Goal: Task Accomplishment & Management: Manage account settings

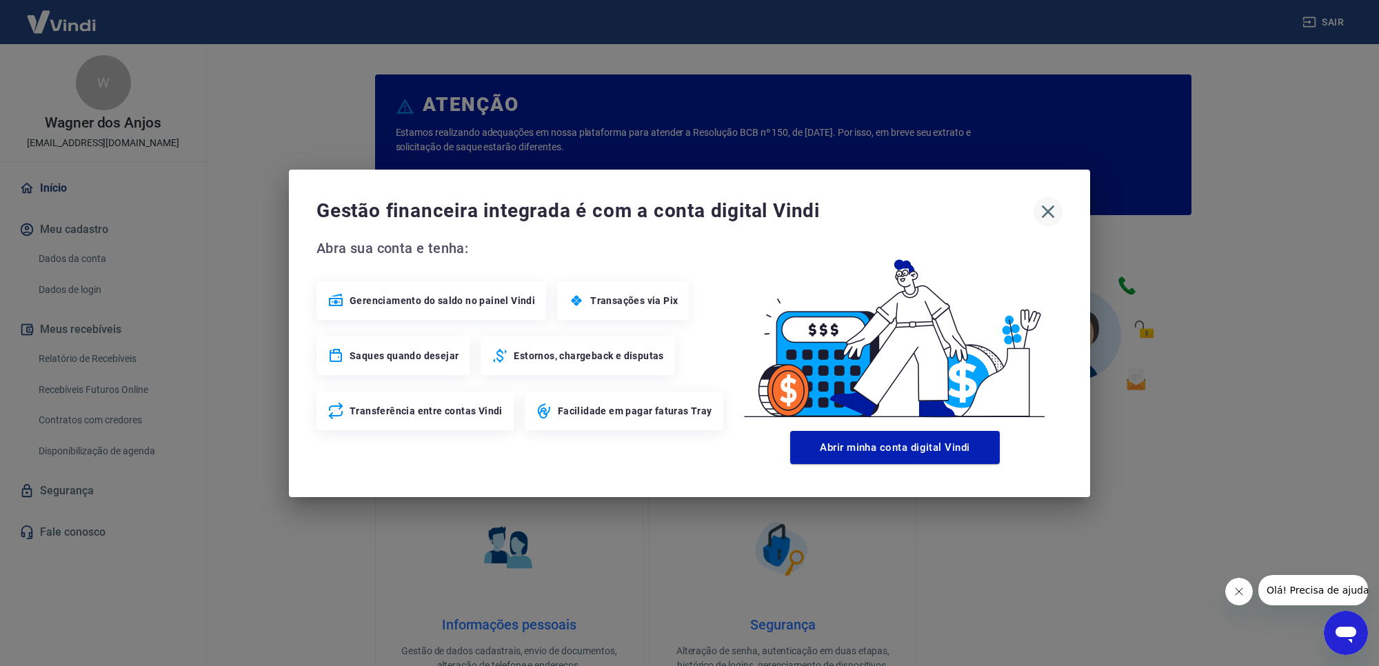
click at [1044, 218] on icon "button" at bounding box center [1048, 212] width 22 height 22
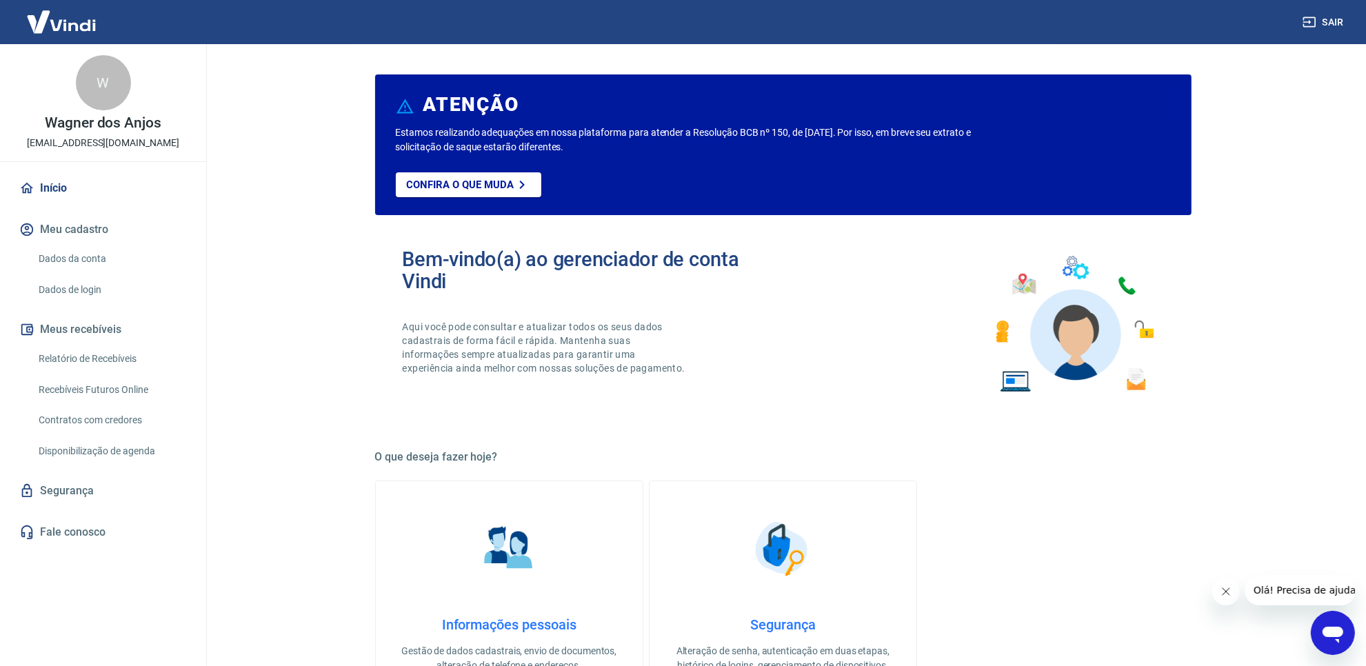
click at [114, 364] on link "Relatório de Recebíveis" at bounding box center [111, 359] width 156 height 28
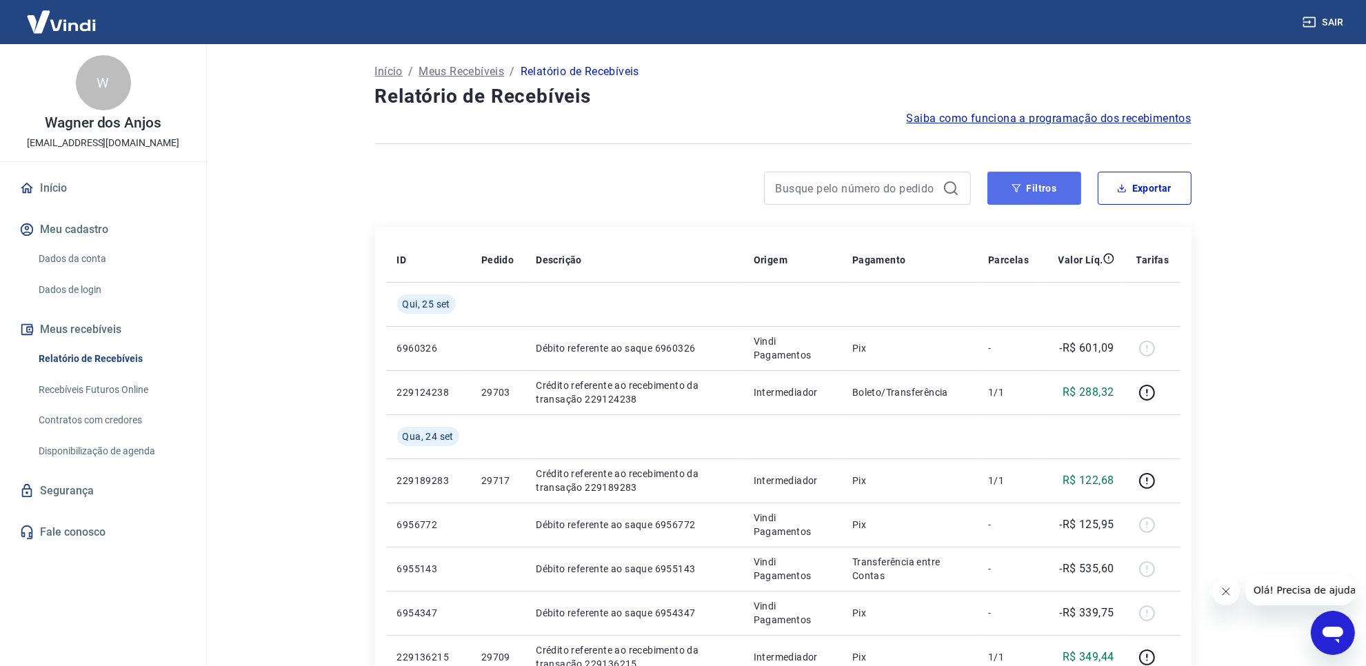
click at [1012, 197] on button "Filtros" at bounding box center [1034, 188] width 94 height 33
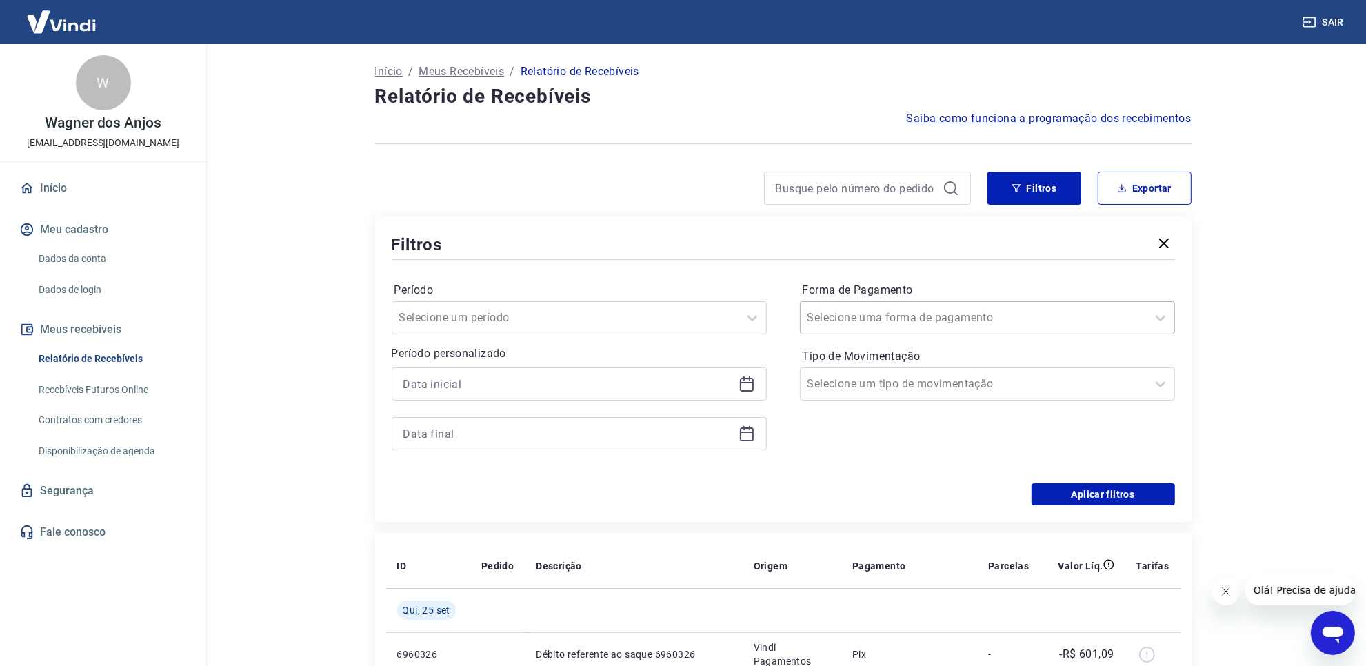
click at [1009, 310] on div at bounding box center [973, 317] width 332 height 19
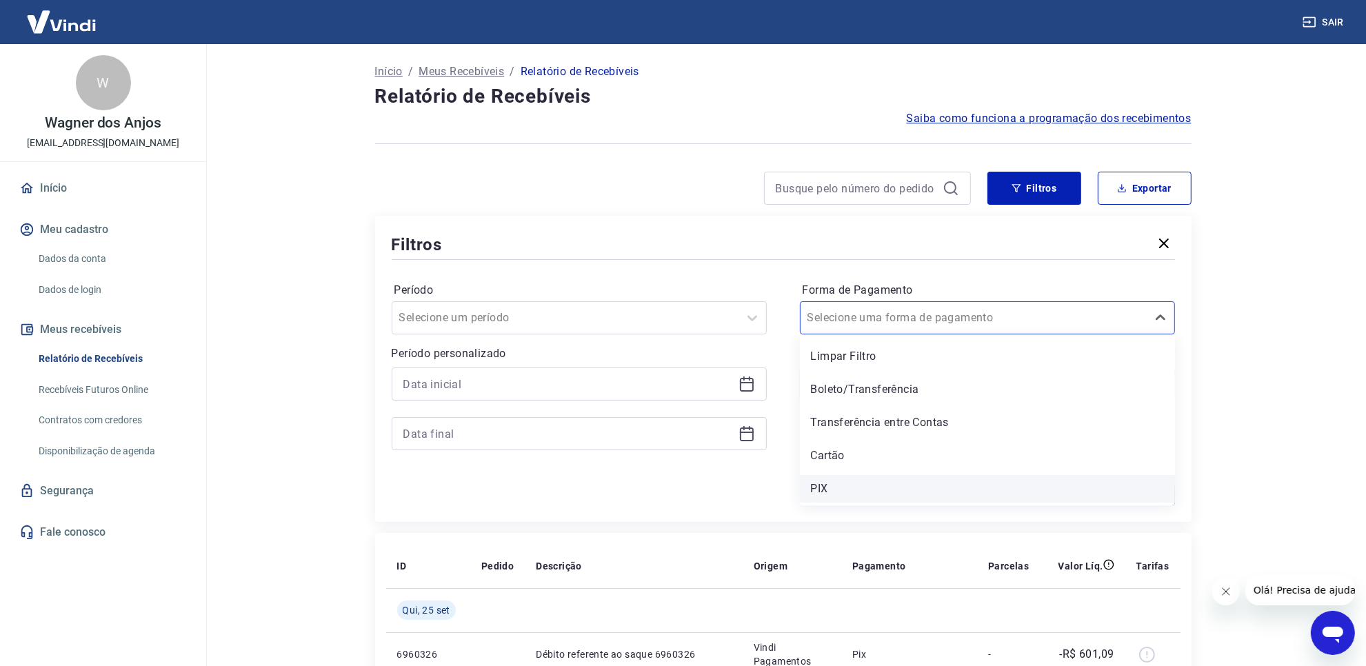
click at [879, 483] on div "PIX" at bounding box center [987, 489] width 375 height 28
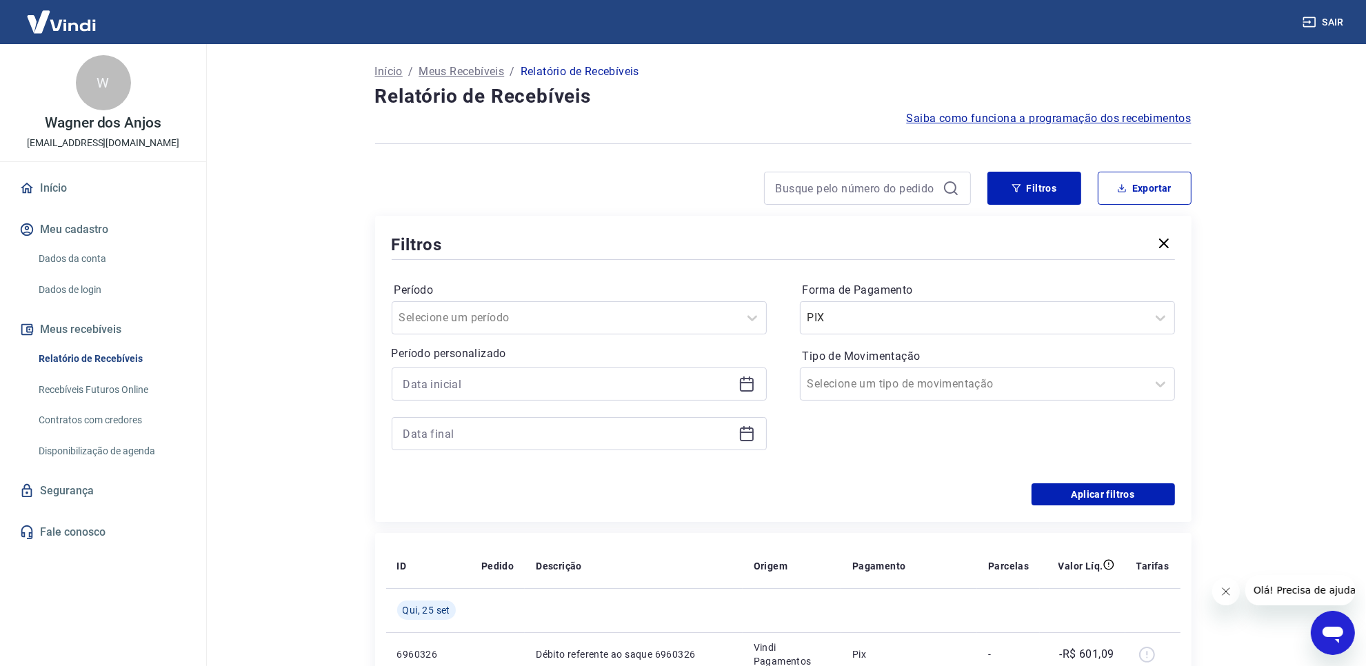
click at [1293, 401] on main "Início / Meus Recebíveis / Relatório de Recebíveis Relatório de Recebíveis Saib…" at bounding box center [783, 355] width 1166 height 622
click at [1077, 488] on button "Aplicar filtros" at bounding box center [1102, 494] width 143 height 22
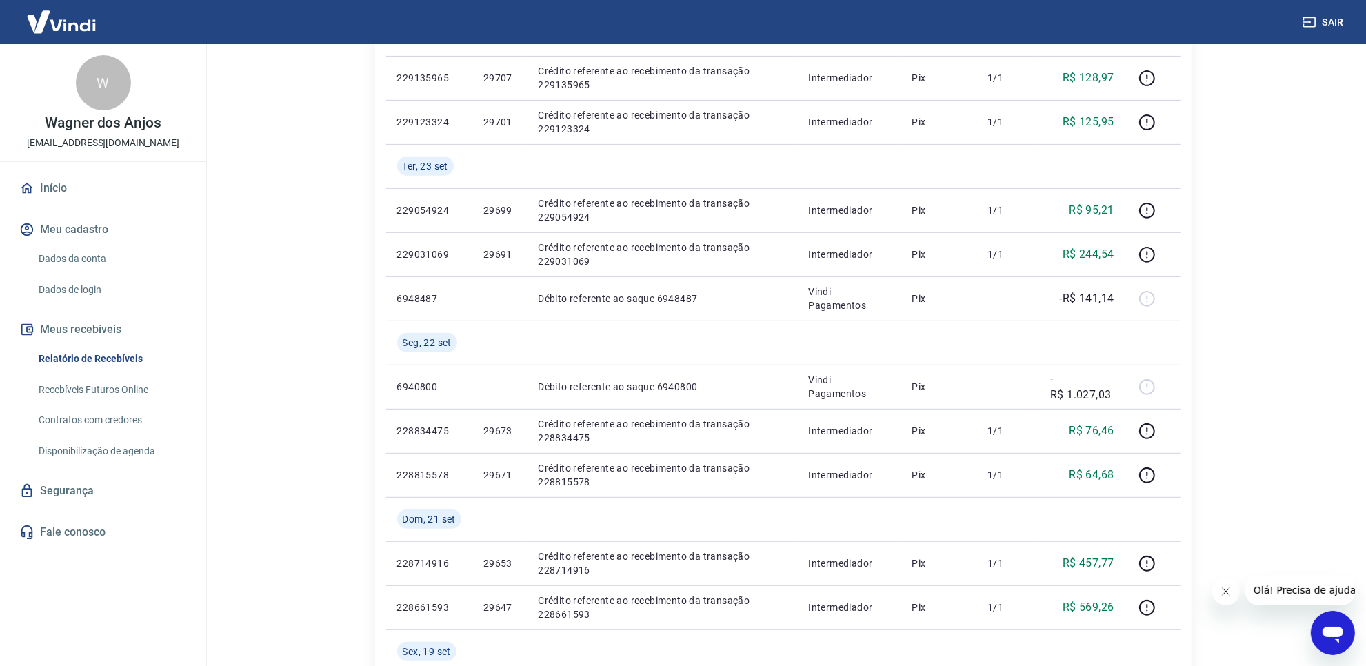
scroll to position [603, 0]
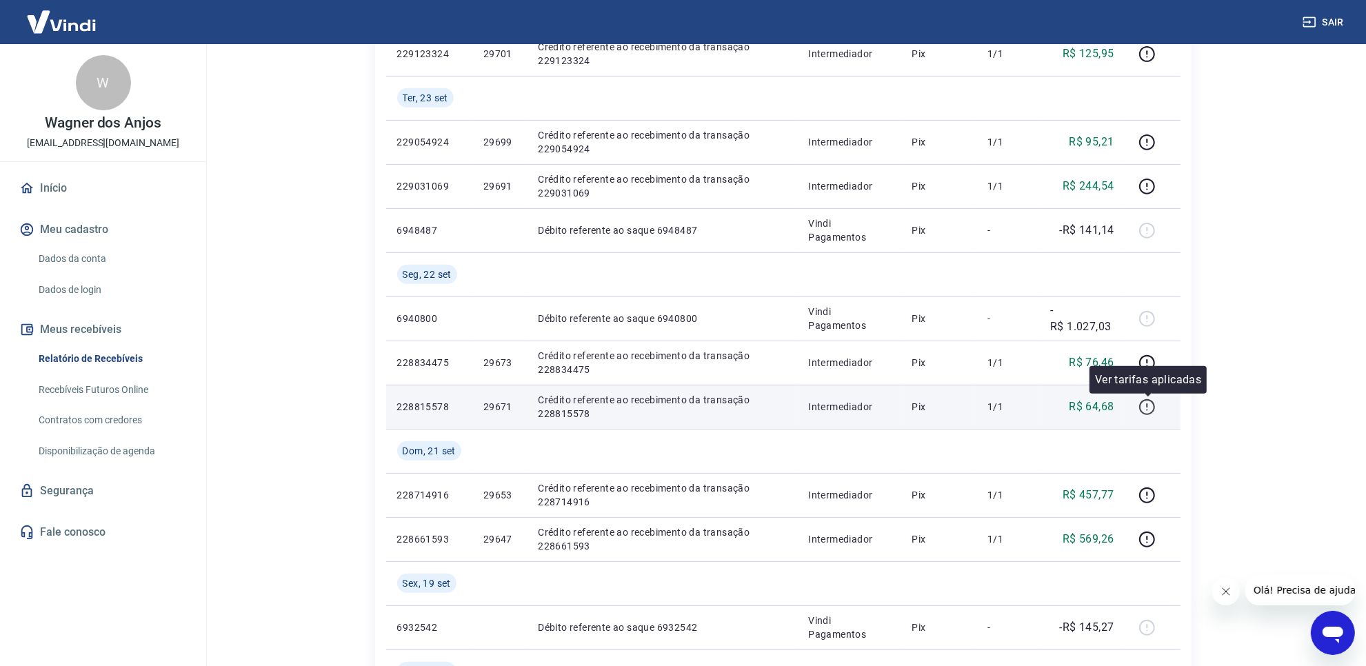
click at [1153, 407] on icon "button" at bounding box center [1146, 406] width 17 height 17
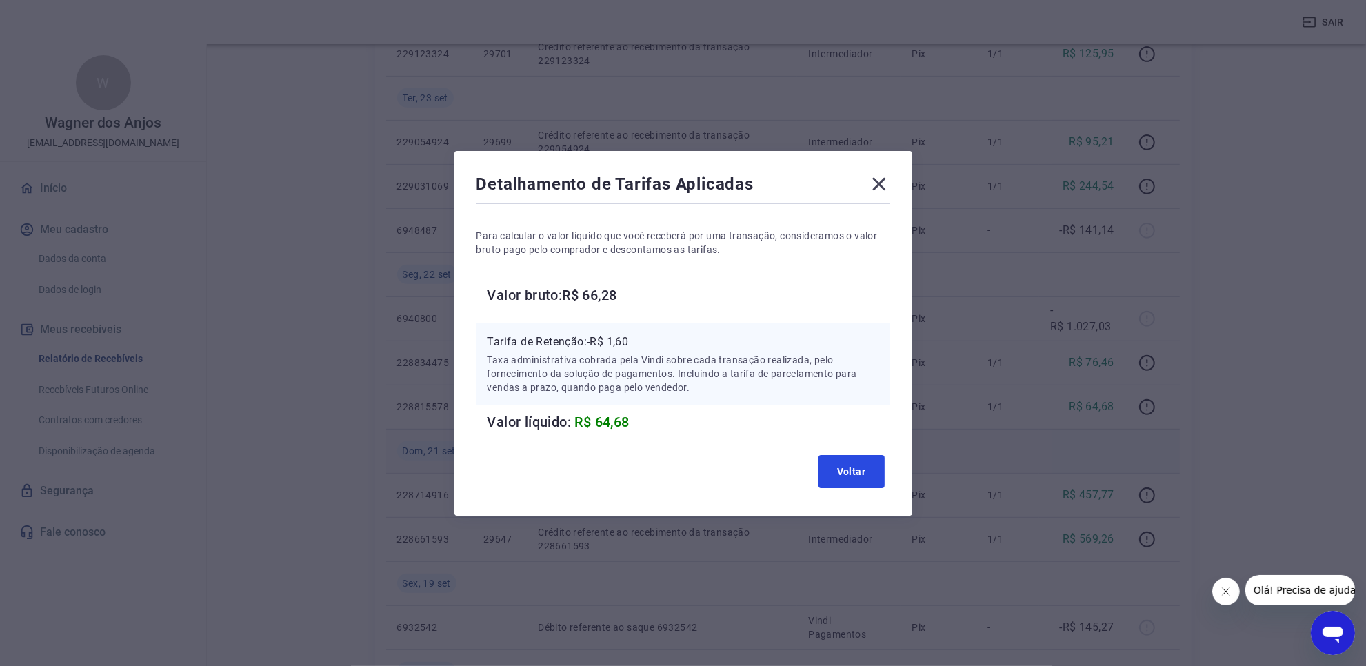
click at [852, 469] on button "Voltar" at bounding box center [851, 471] width 66 height 33
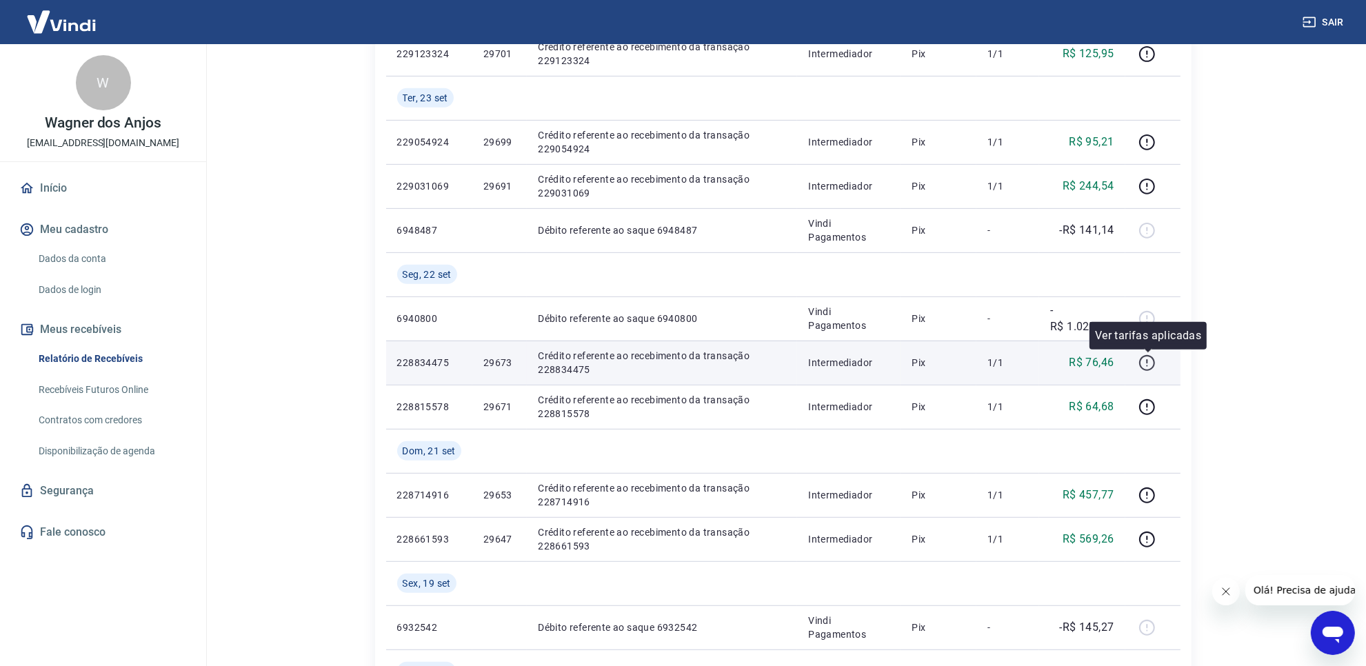
click at [1153, 356] on icon "button" at bounding box center [1146, 362] width 17 height 17
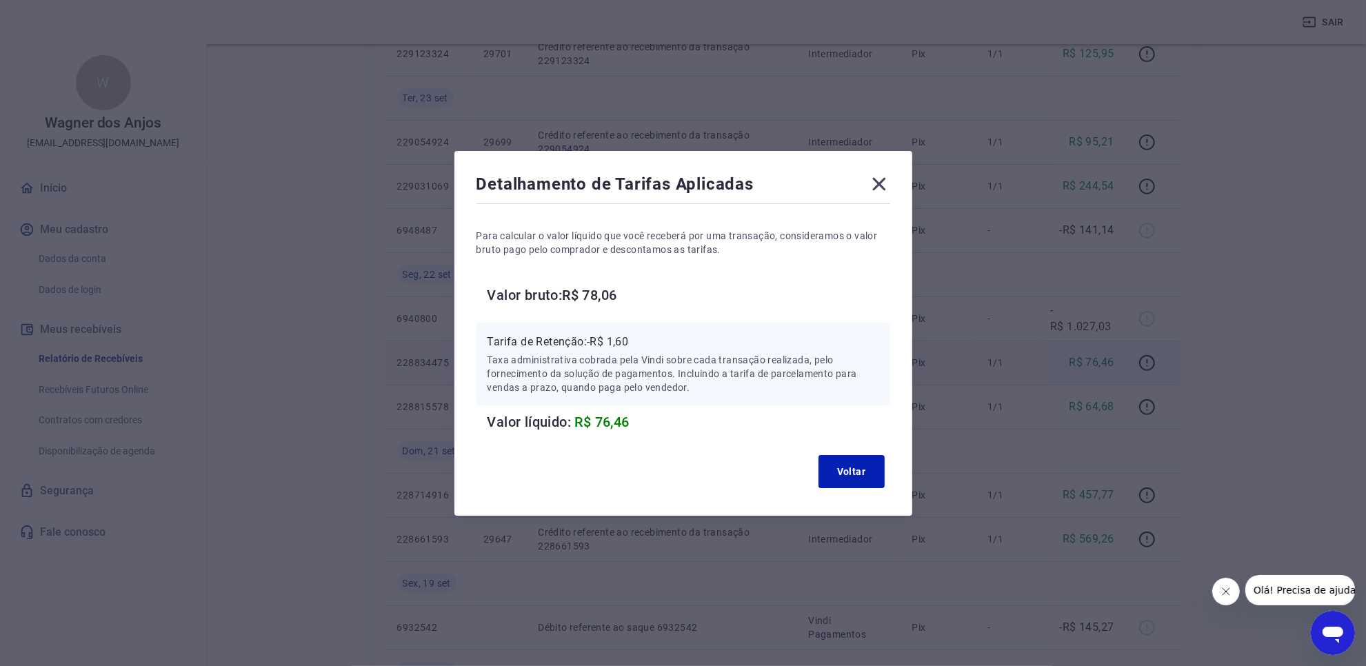
click at [886, 187] on icon at bounding box center [879, 184] width 22 height 22
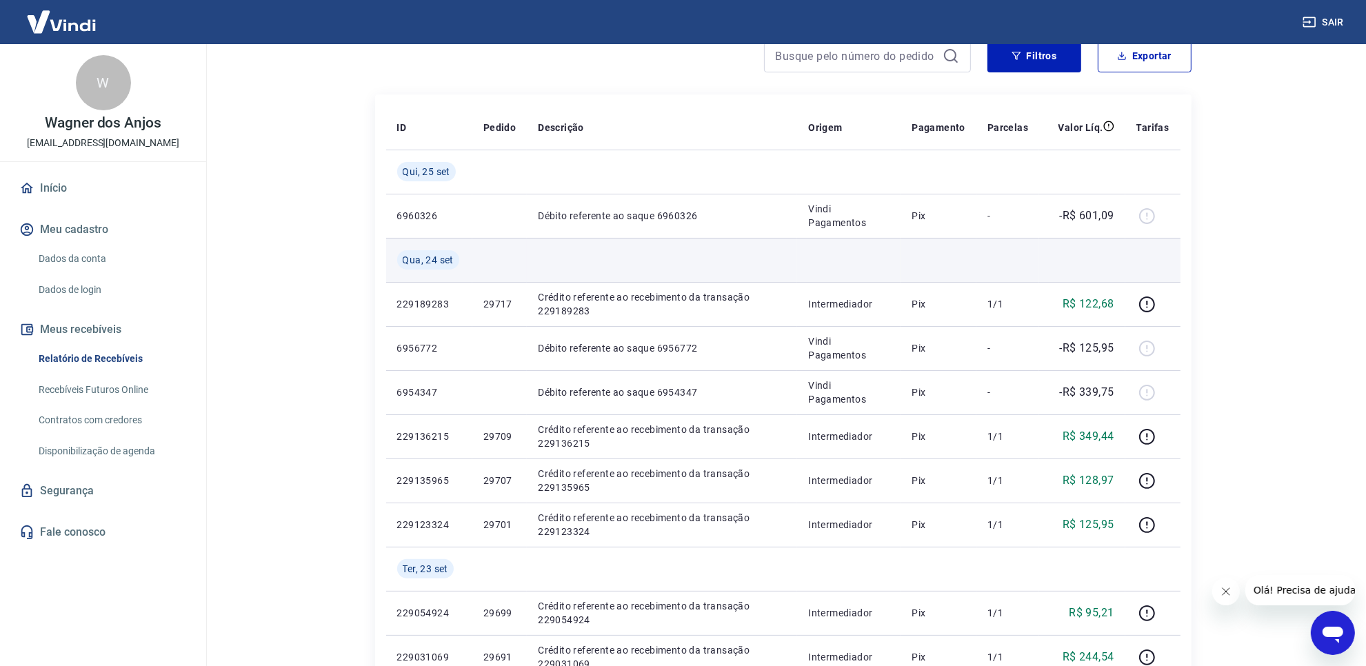
scroll to position [0, 0]
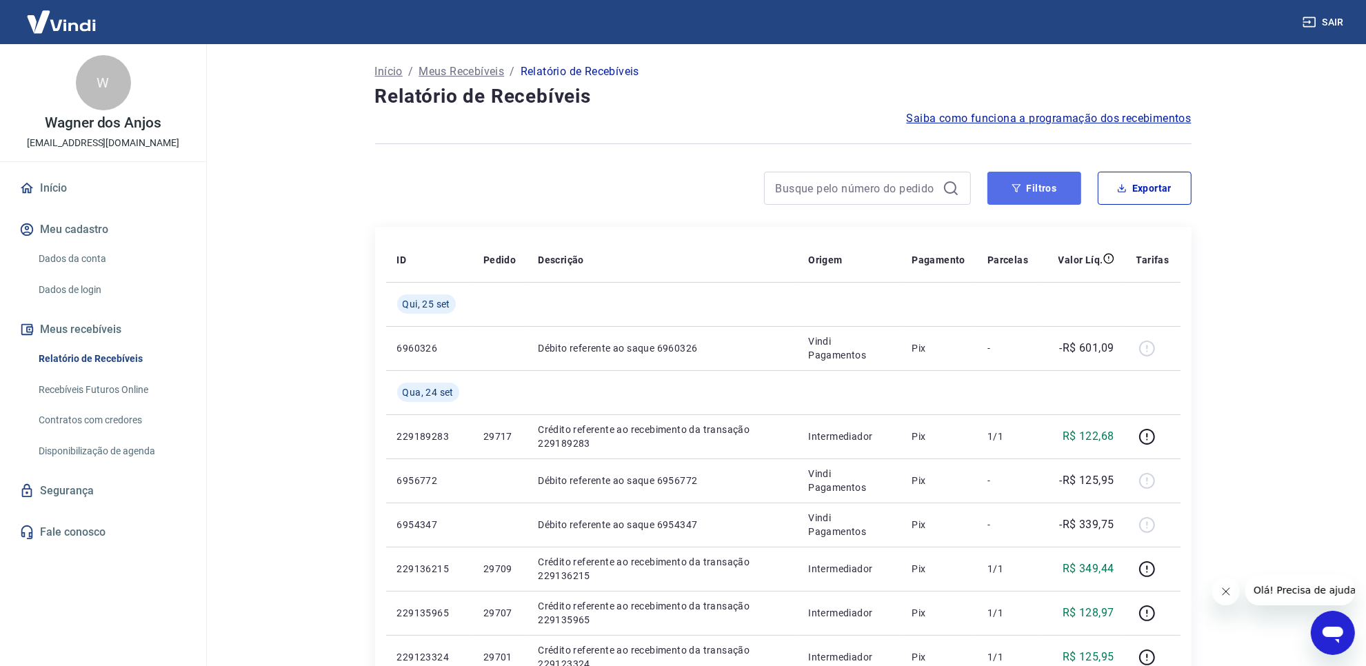
click at [1035, 177] on button "Filtros" at bounding box center [1034, 188] width 94 height 33
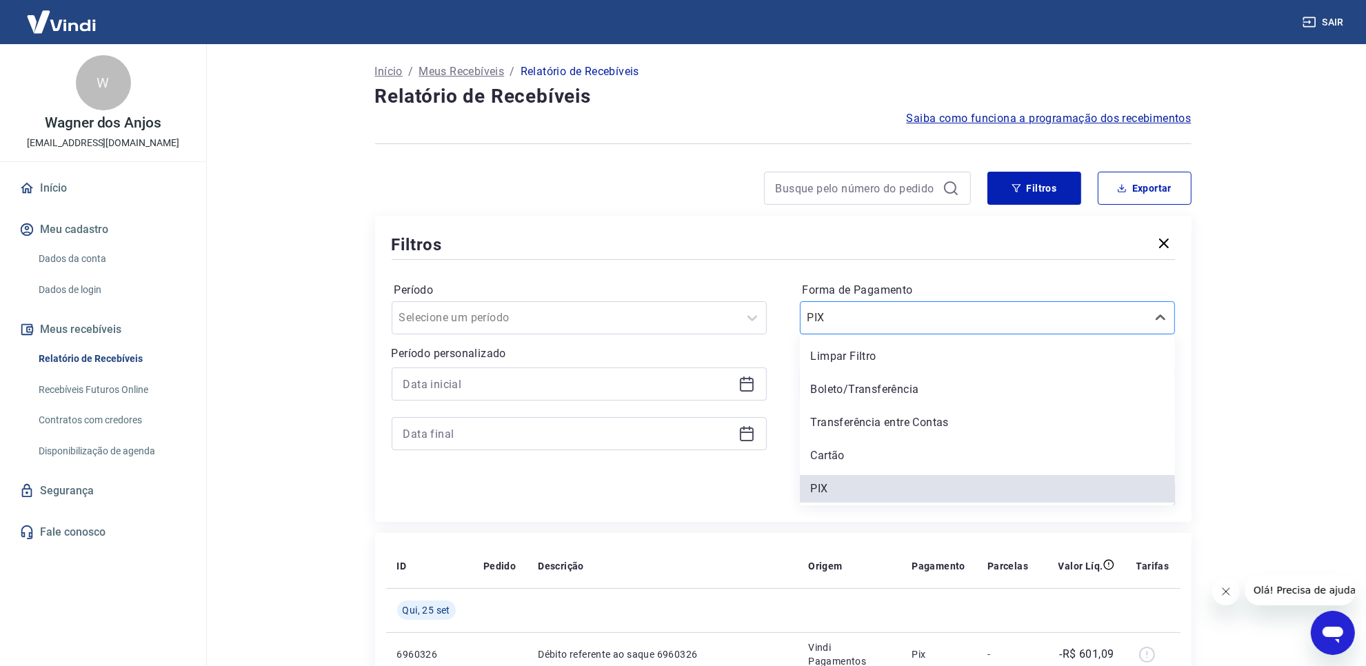
click at [876, 327] on div "PIX" at bounding box center [973, 317] width 346 height 25
click at [862, 447] on div "Cartão" at bounding box center [987, 456] width 375 height 28
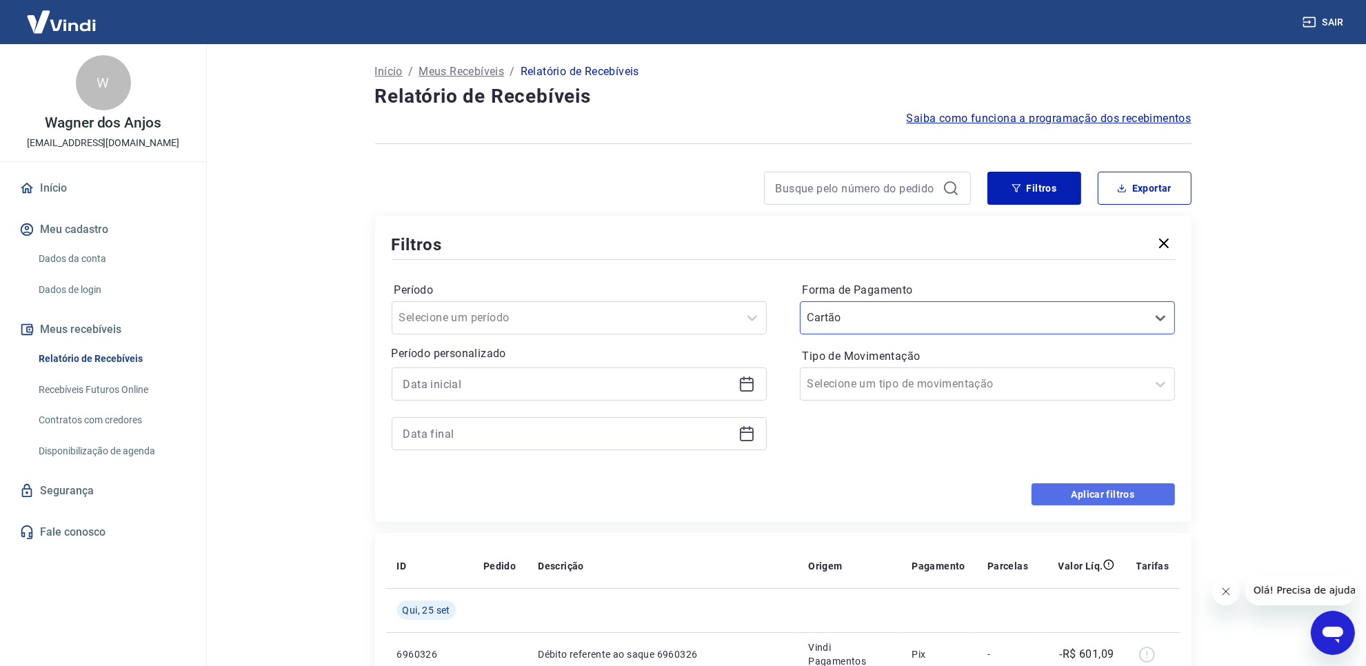
click at [1131, 487] on button "Aplicar filtros" at bounding box center [1102, 494] width 143 height 22
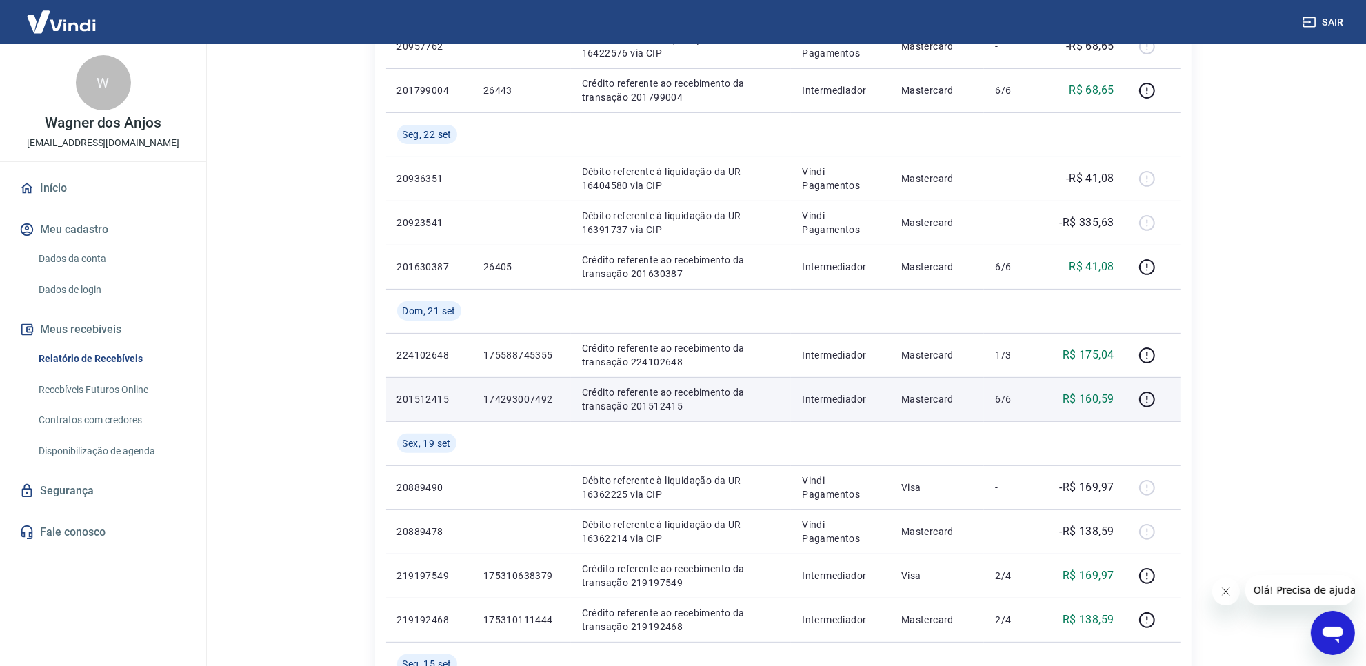
scroll to position [345, 0]
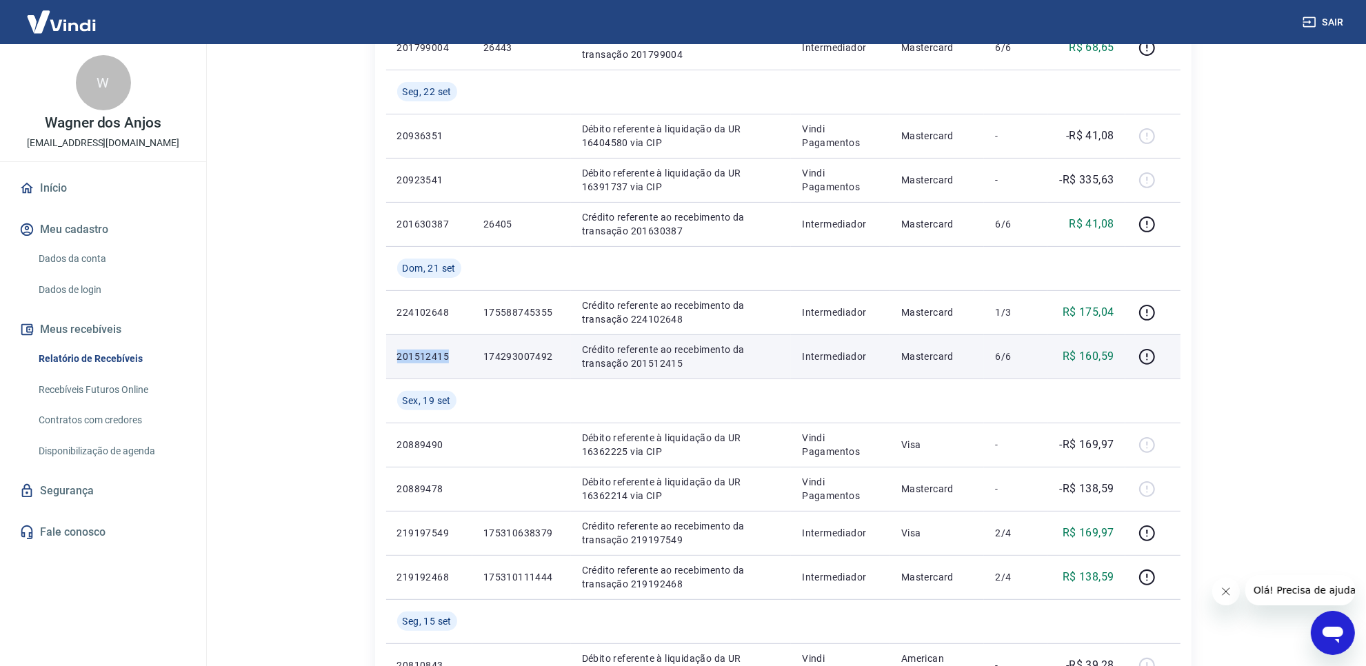
drag, startPoint x: 390, startPoint y: 363, endPoint x: 452, endPoint y: 363, distance: 62.0
click at [452, 363] on td "201512415" at bounding box center [429, 356] width 86 height 44
copy p "201512415"
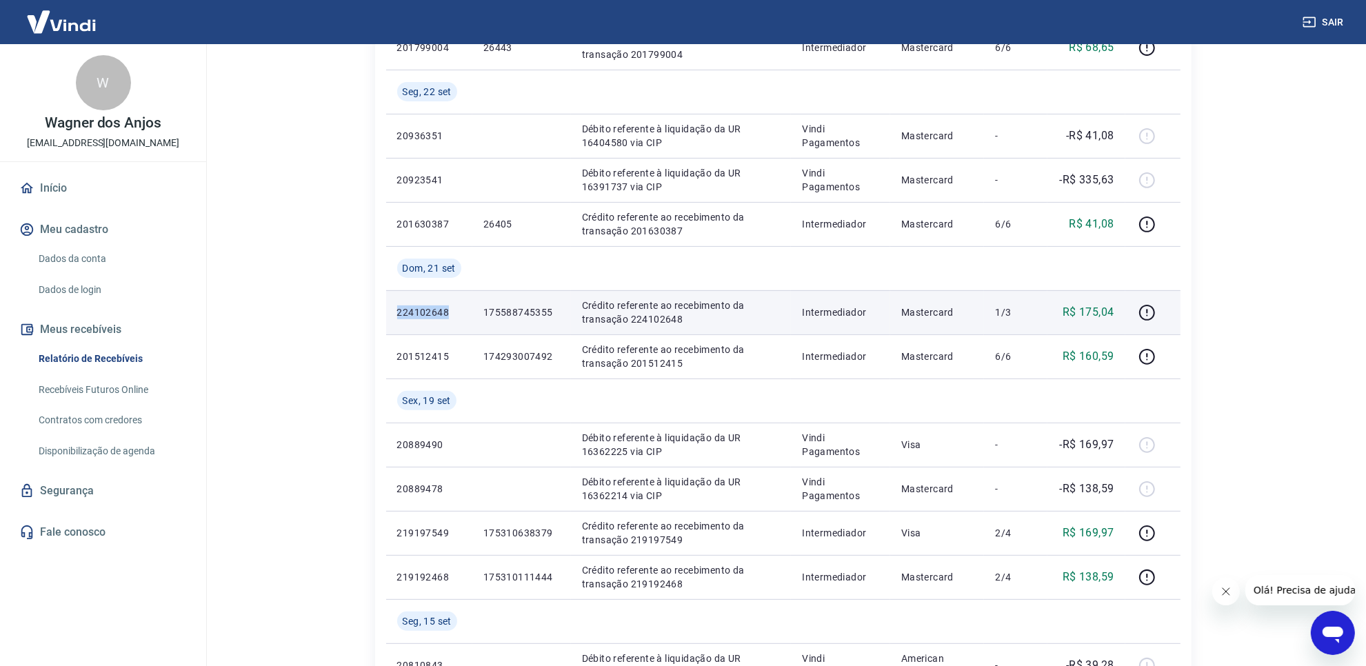
drag, startPoint x: 388, startPoint y: 316, endPoint x: 446, endPoint y: 325, distance: 58.6
click at [446, 325] on td "224102648" at bounding box center [429, 312] width 86 height 44
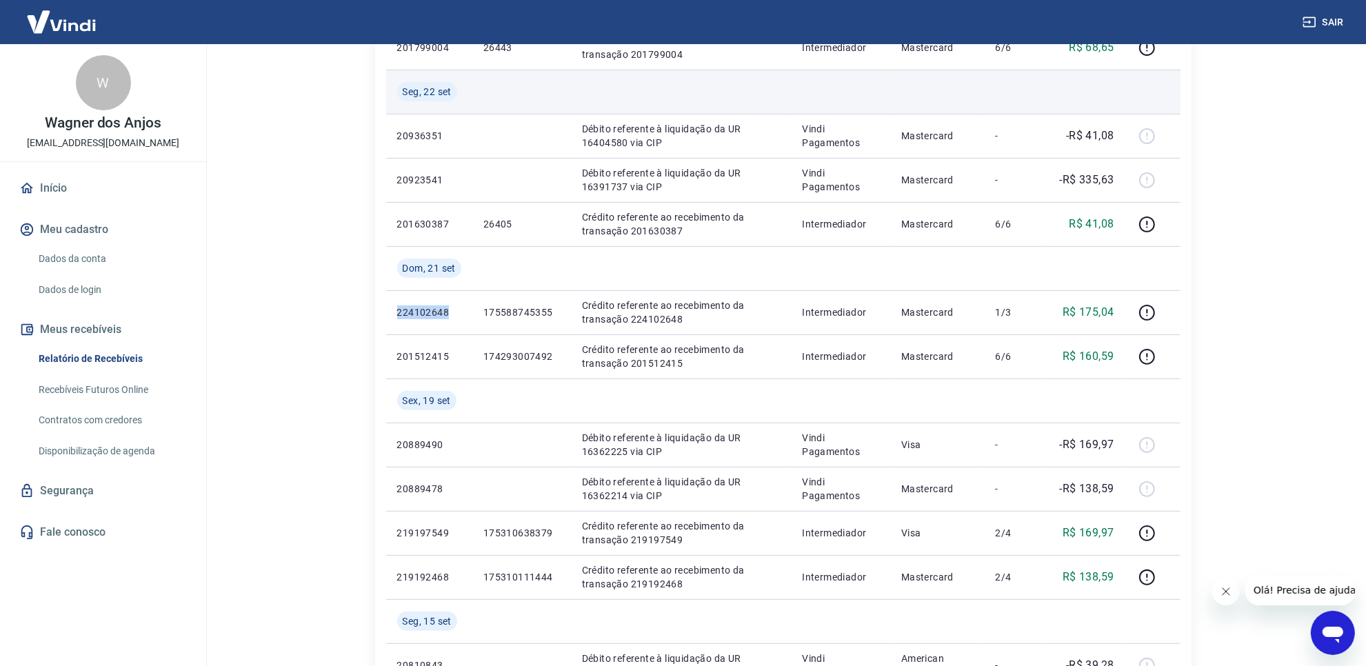
copy p "224102648"
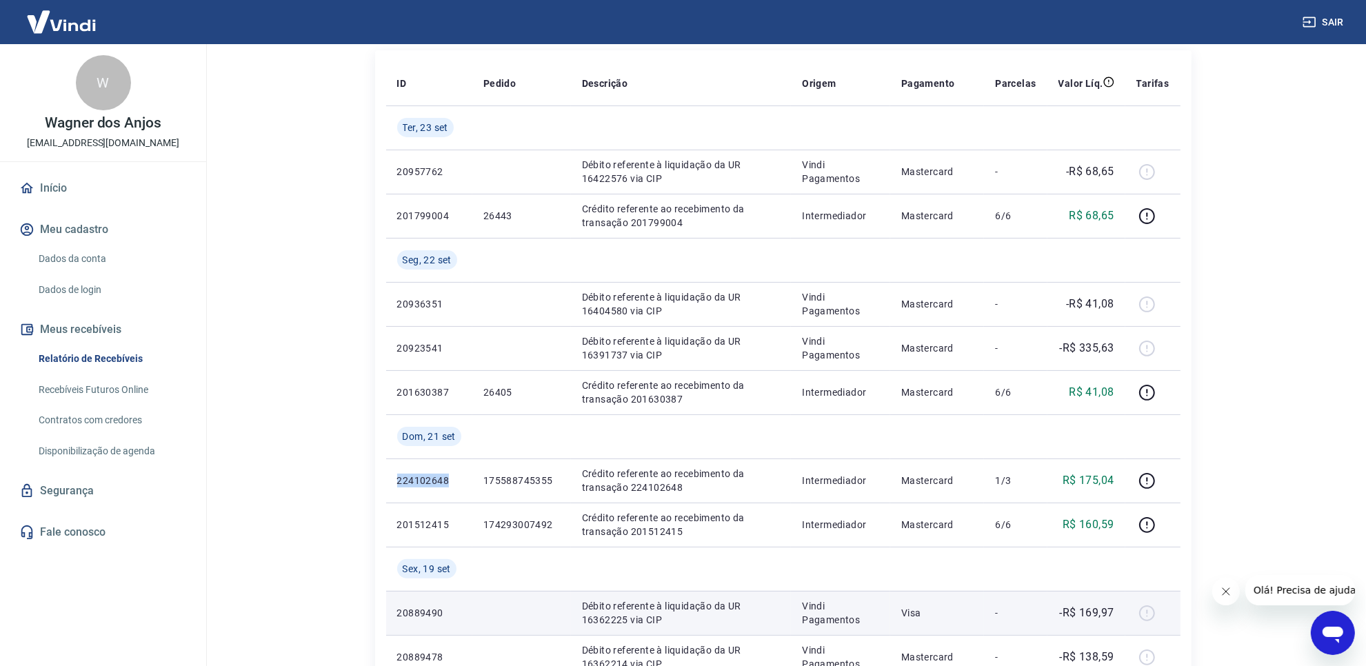
scroll to position [172, 0]
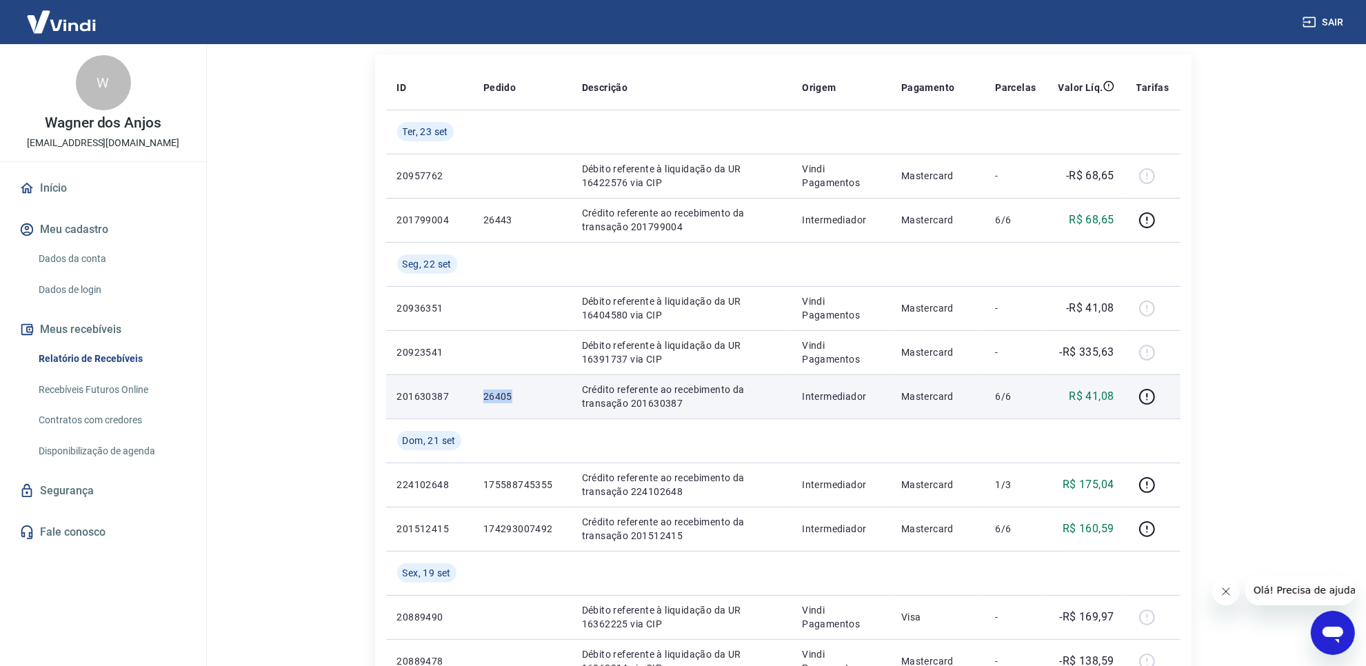
drag, startPoint x: 476, startPoint y: 405, endPoint x: 512, endPoint y: 405, distance: 35.8
click at [512, 405] on td "26405" at bounding box center [521, 396] width 99 height 44
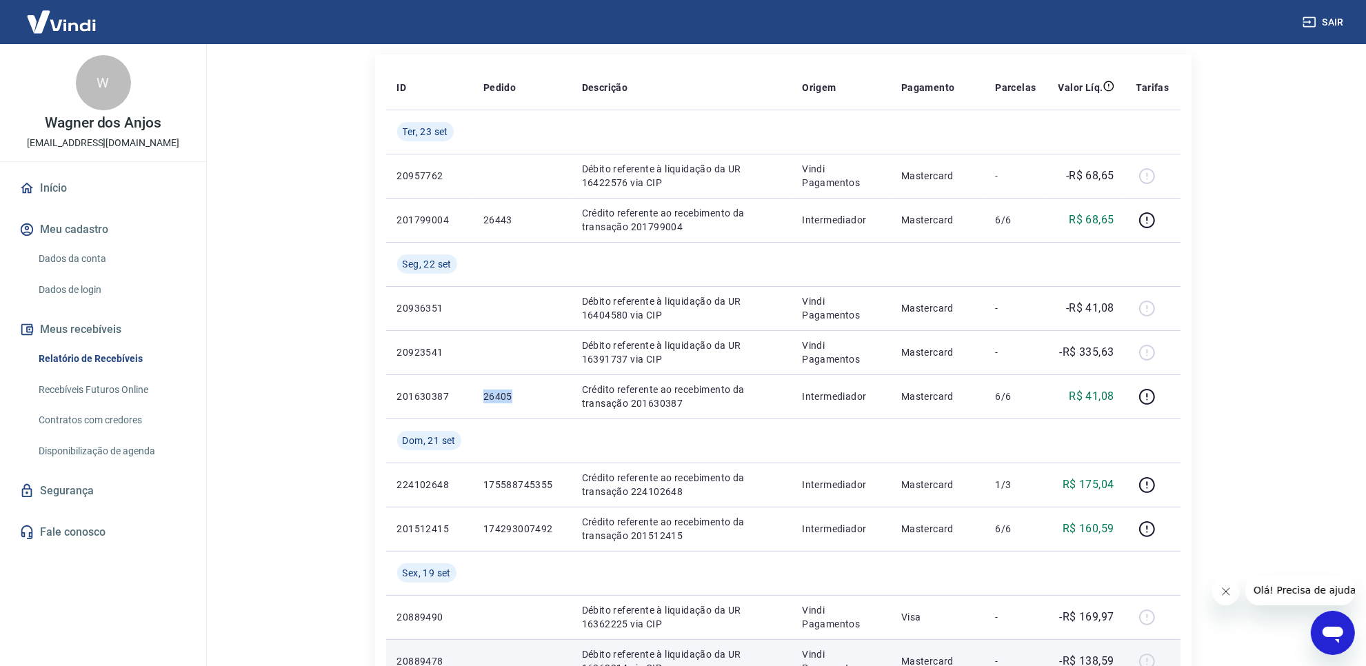
copy p "26405"
